Goal: Obtain resource: Download file/media

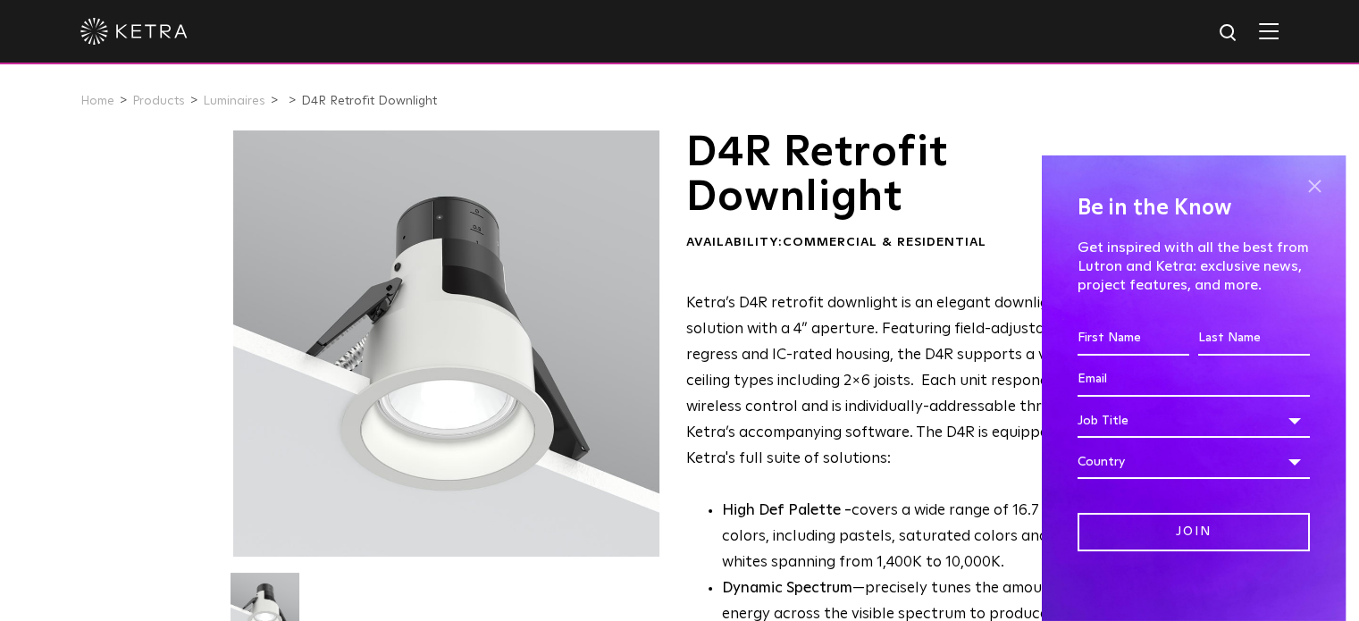
click at [1301, 189] on span at bounding box center [1314, 186] width 27 height 27
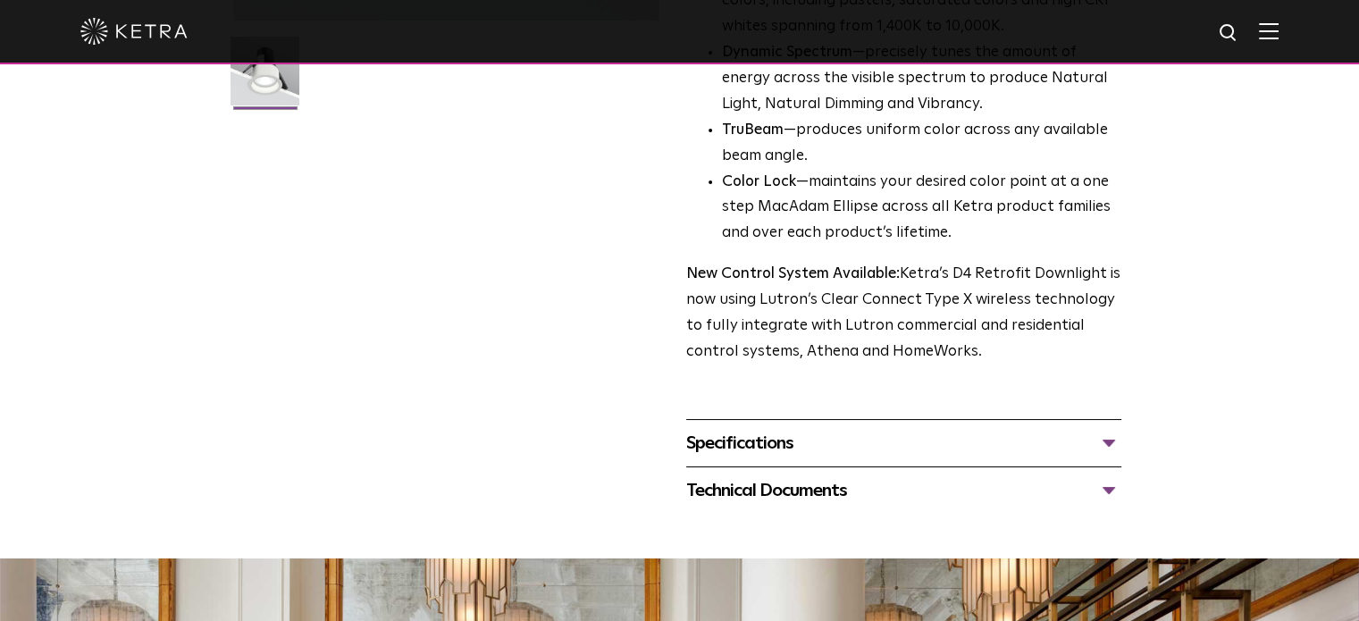
scroll to position [715, 0]
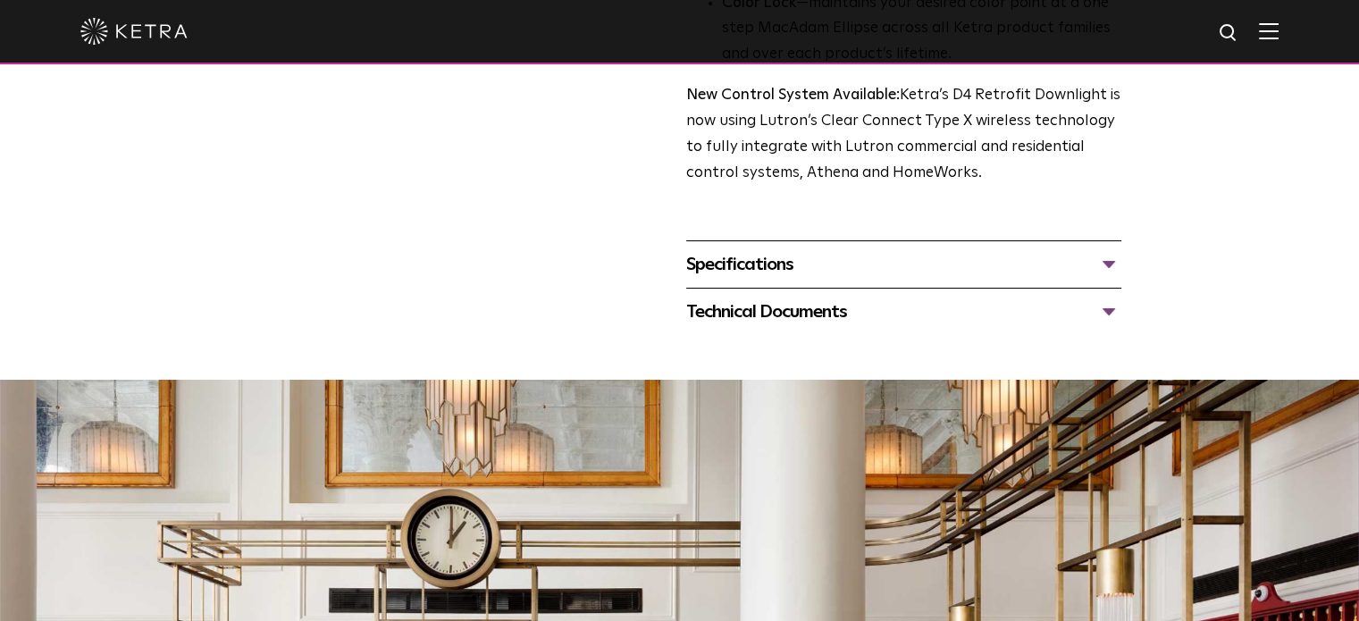
click at [1109, 314] on div "Technical Documents" at bounding box center [903, 311] width 435 height 29
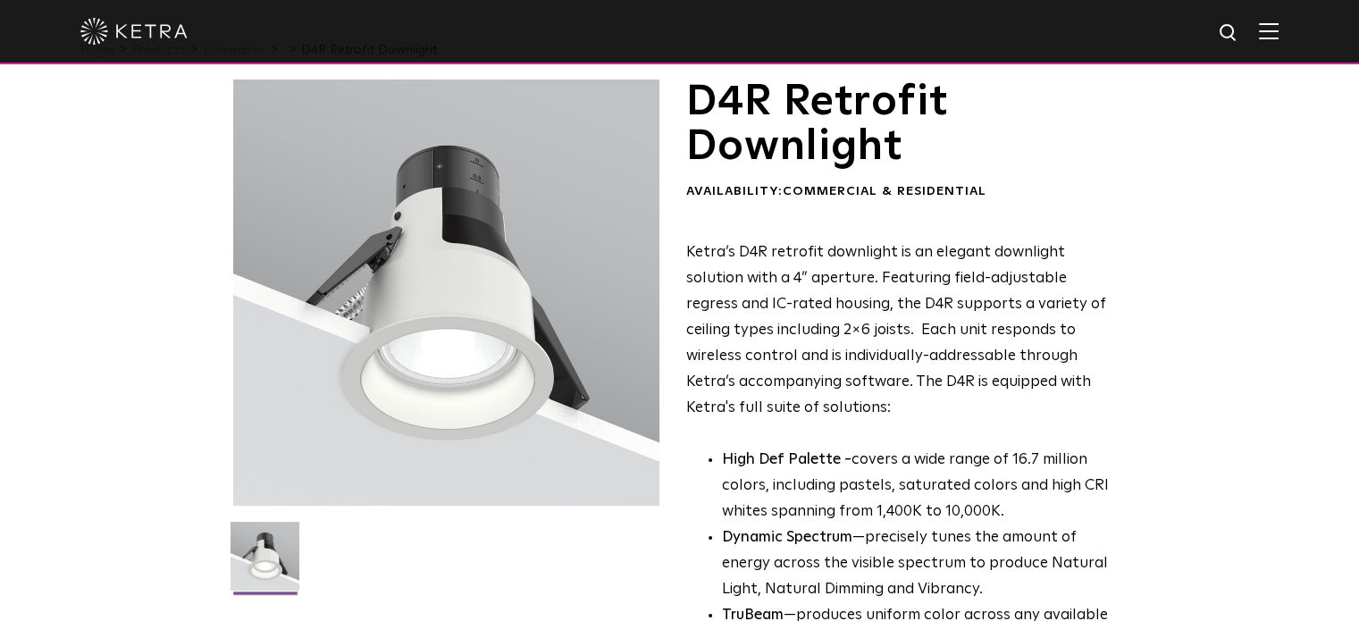
scroll to position [0, 0]
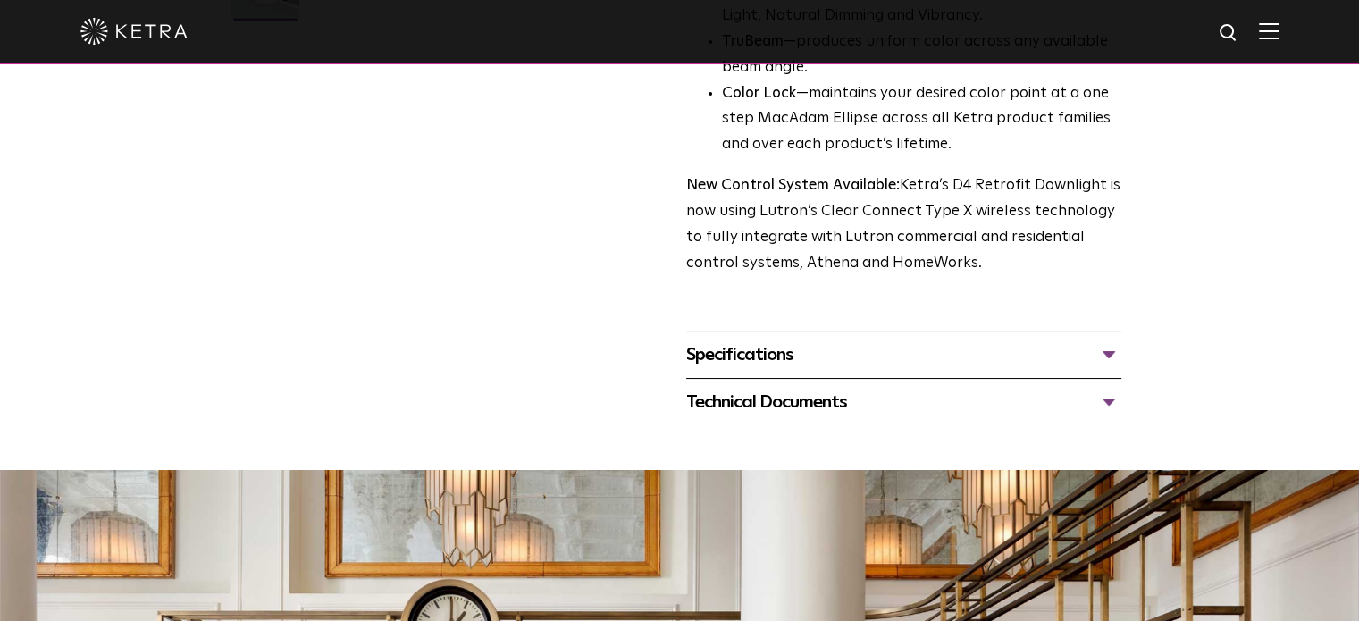
scroll to position [625, 0]
click at [1109, 352] on div "Specifications" at bounding box center [903, 353] width 435 height 29
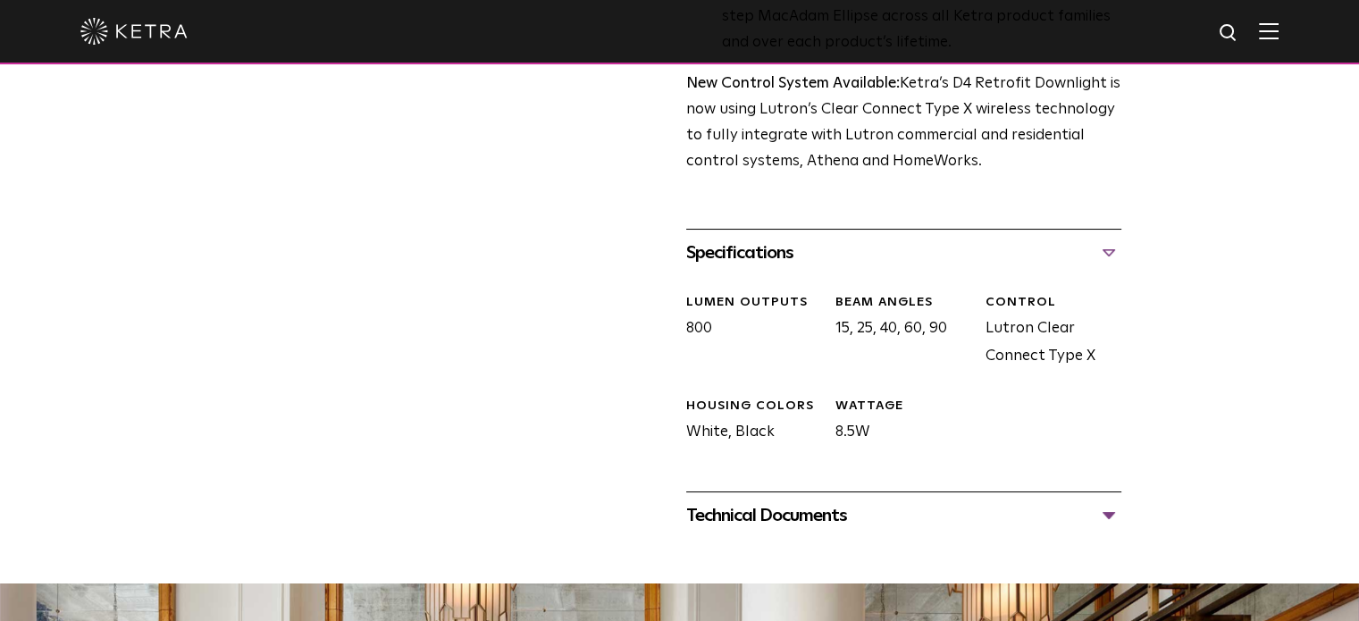
scroll to position [804, 0]
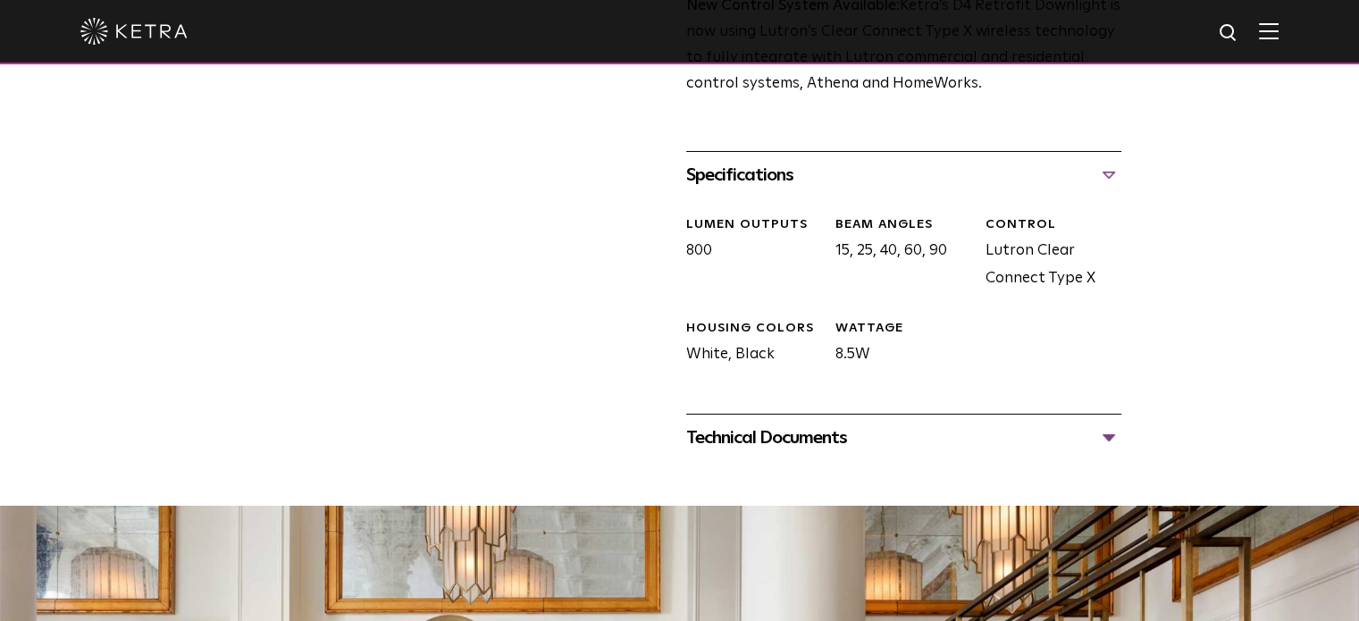
click at [1100, 432] on div "Technical Documents" at bounding box center [903, 437] width 435 height 29
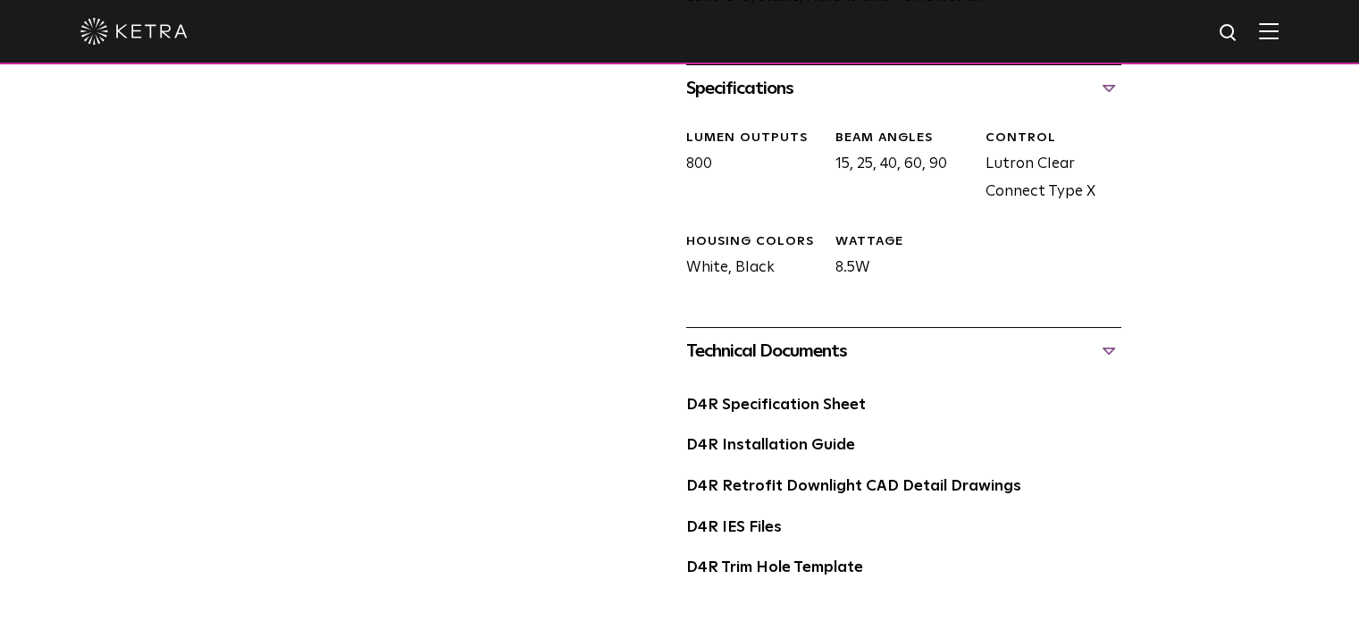
scroll to position [893, 0]
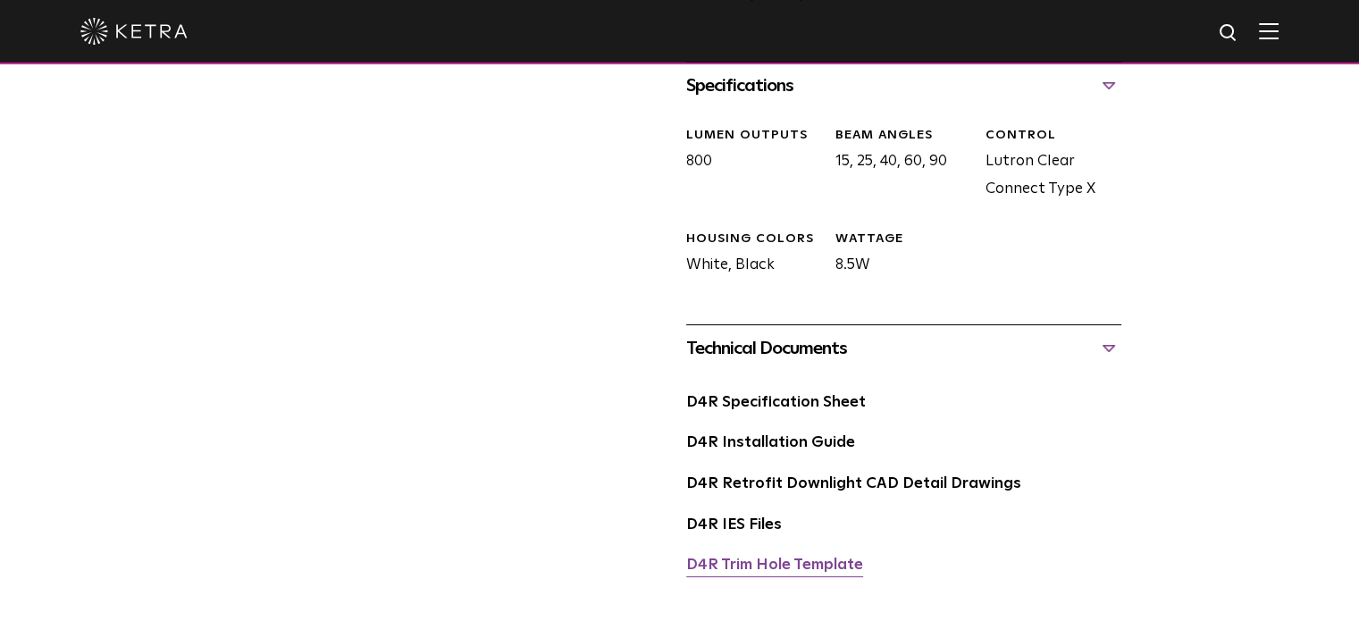
click at [755, 560] on link "D4R Trim Hole Template" at bounding box center [774, 564] width 177 height 15
click at [775, 439] on link "D4R Installation Guide" at bounding box center [770, 442] width 169 height 15
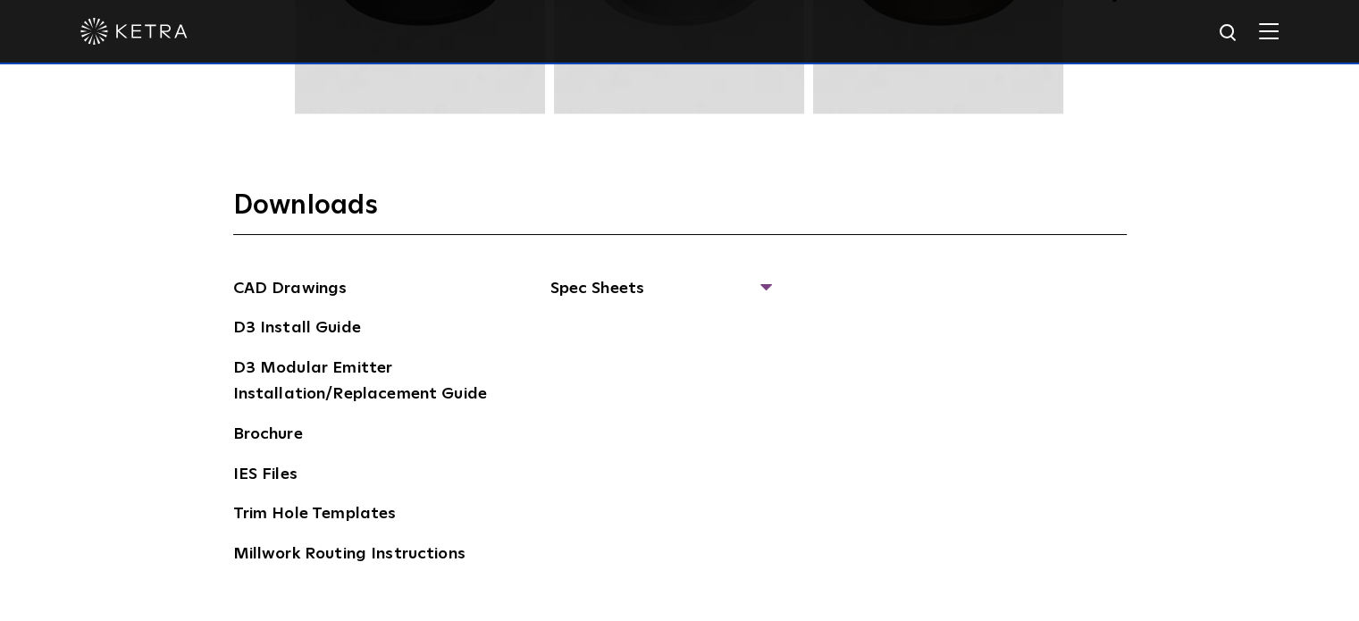
scroll to position [2590, 0]
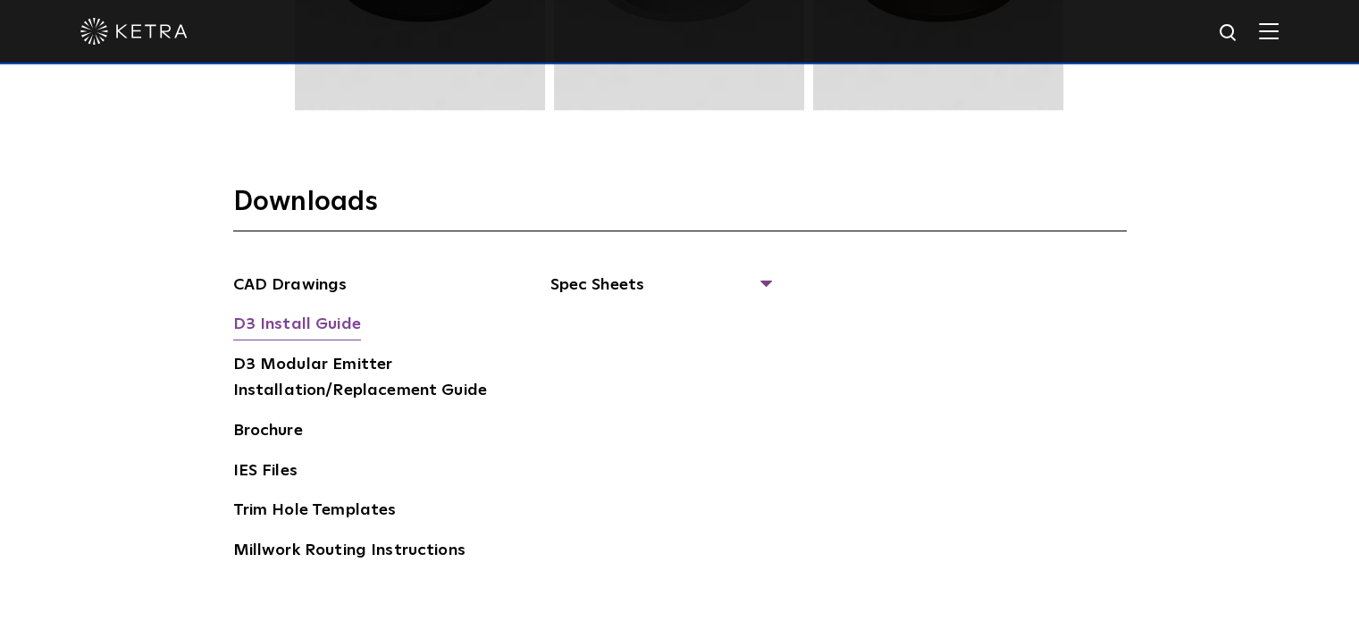
click at [322, 316] on link "D3 Install Guide" at bounding box center [297, 326] width 128 height 29
